Goal: Navigation & Orientation: Understand site structure

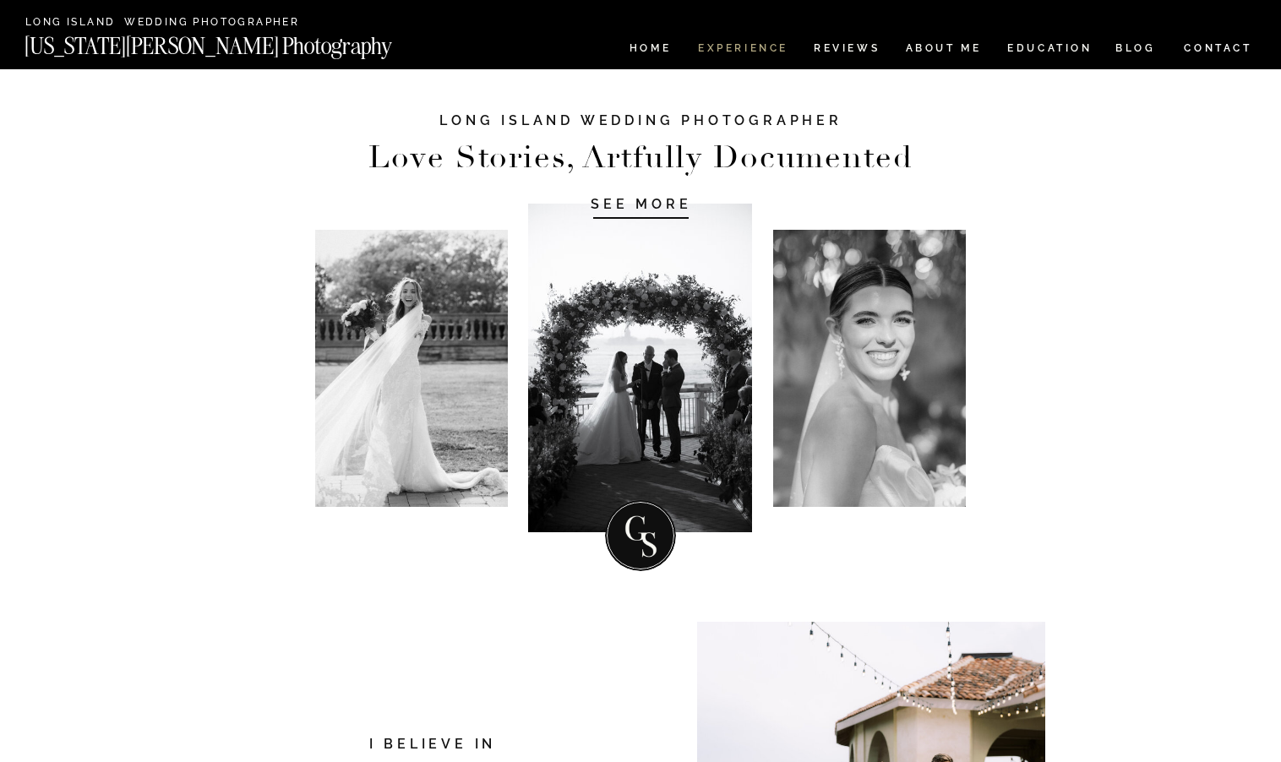
click at [762, 46] on nav "Experience" at bounding box center [742, 50] width 89 height 14
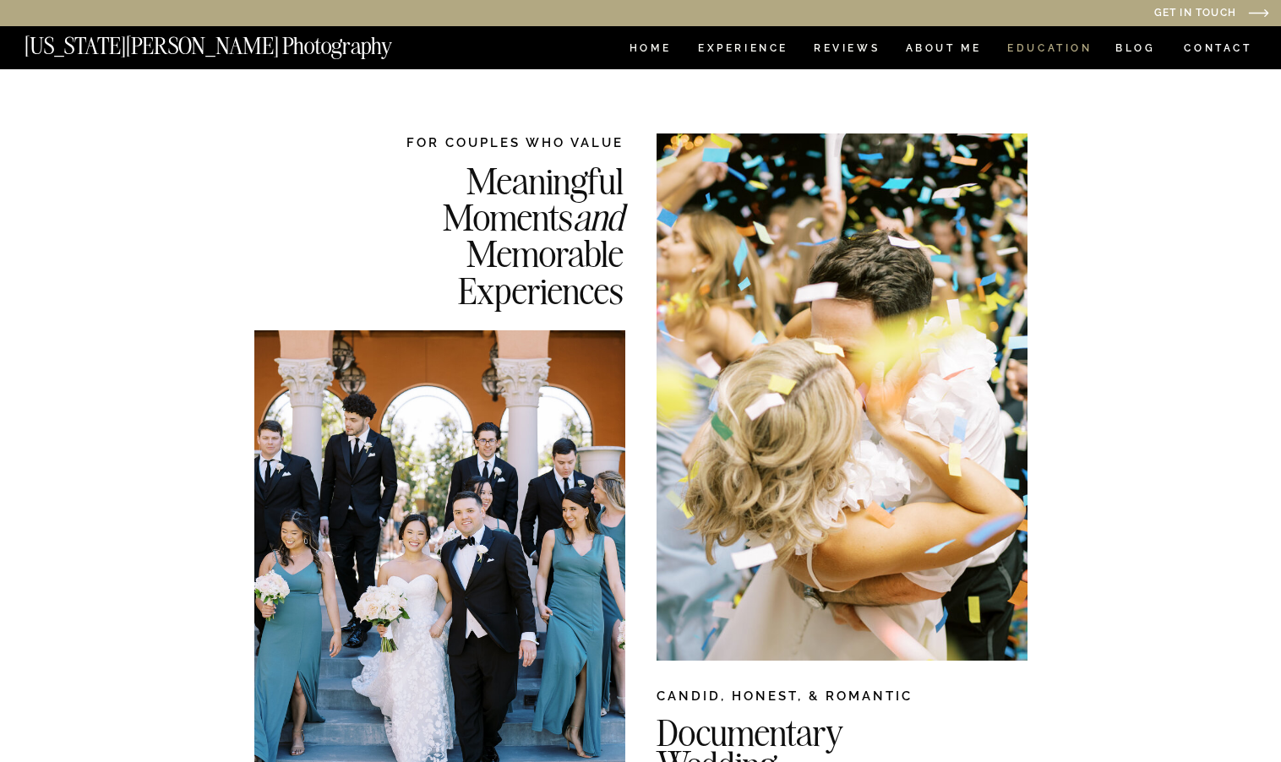
click at [1057, 44] on nav "EDUCATION" at bounding box center [1049, 50] width 89 height 14
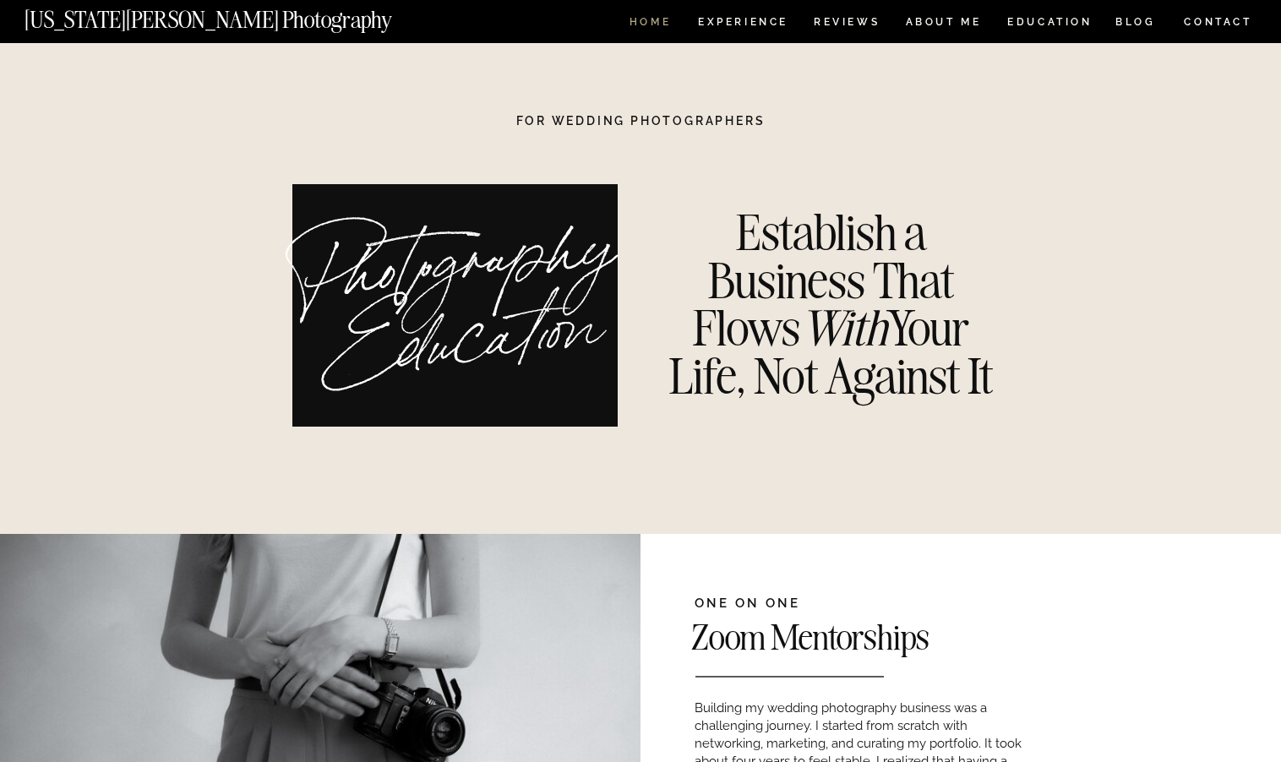
click at [655, 24] on nav "HOME" at bounding box center [650, 24] width 48 height 14
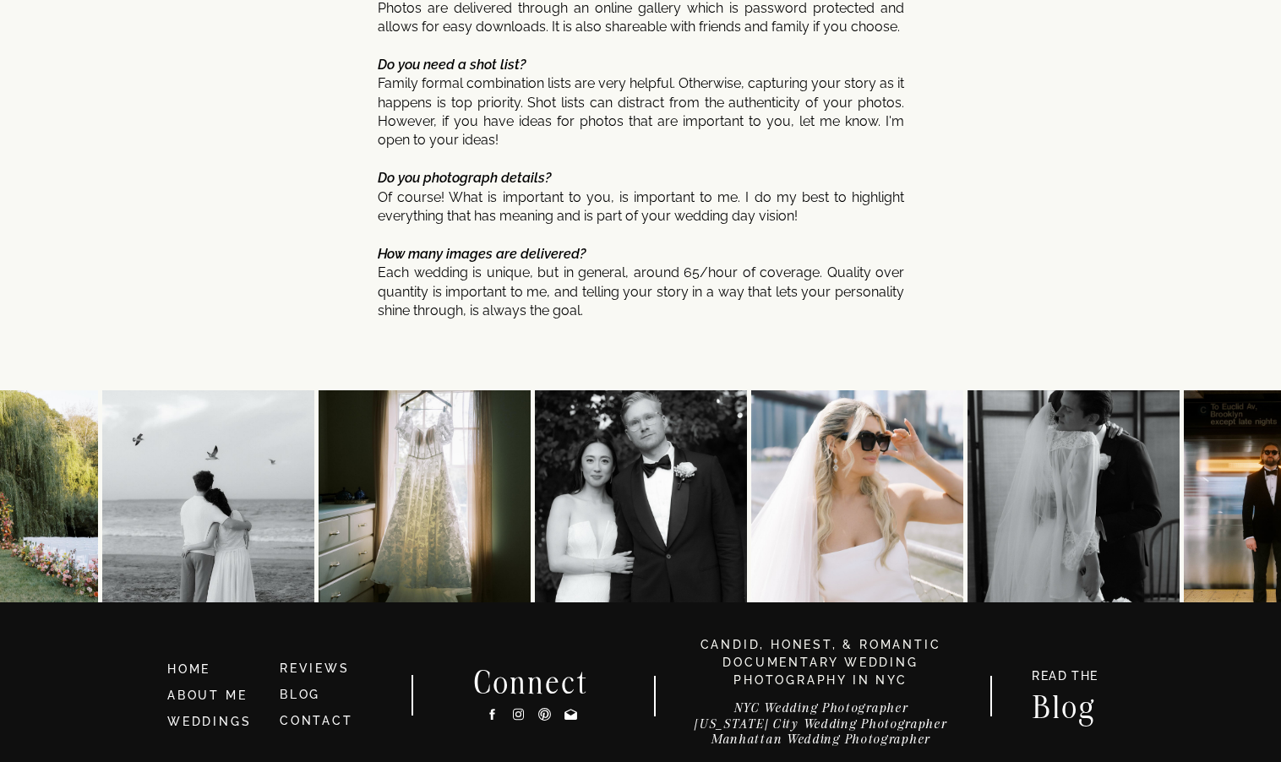
scroll to position [8985, 0]
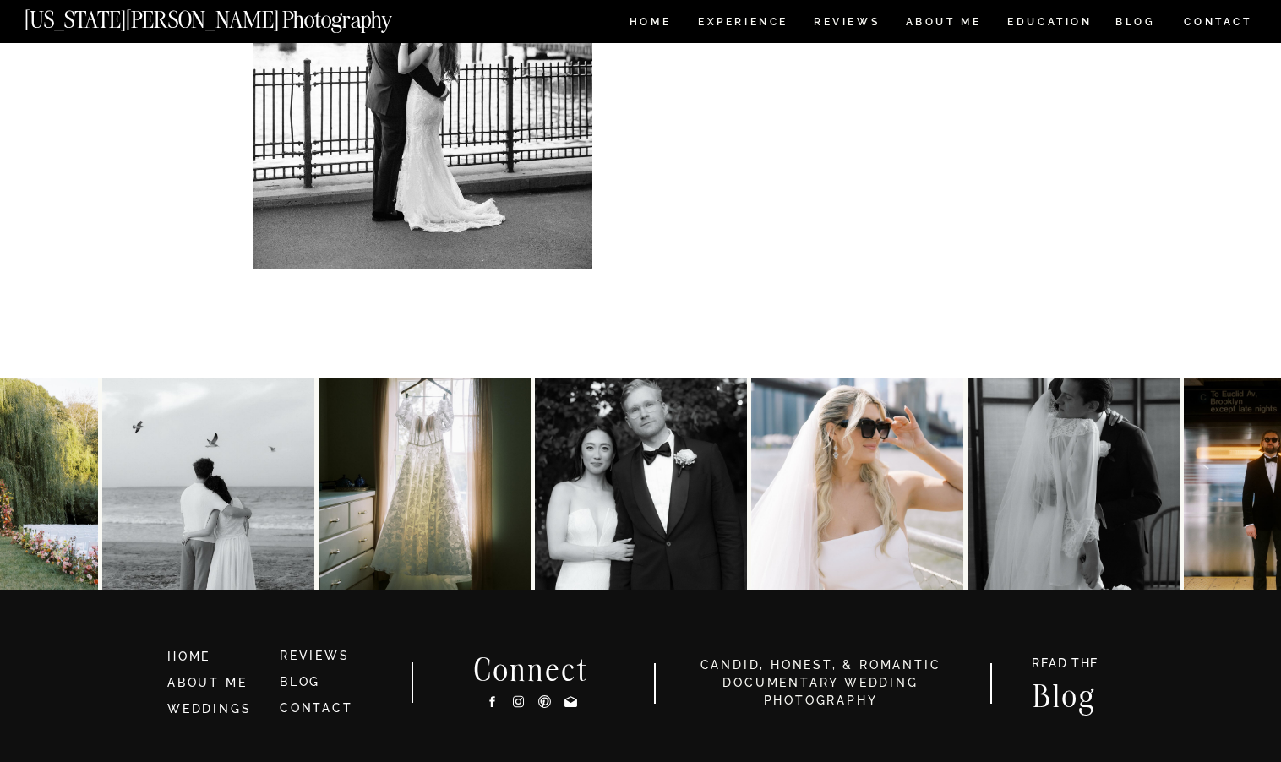
scroll to position [5304, 0]
